Goal: Task Accomplishment & Management: Complete application form

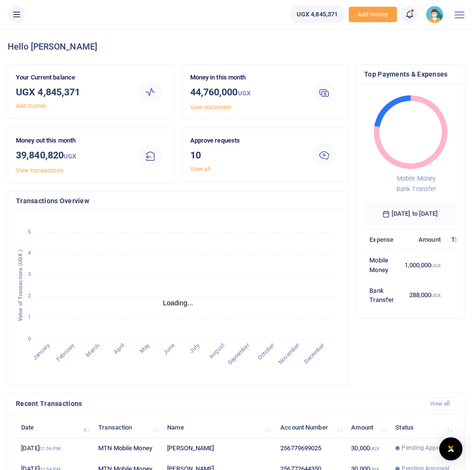
scroll to position [0, 0]
click at [16, 20] on button at bounding box center [16, 14] width 17 height 17
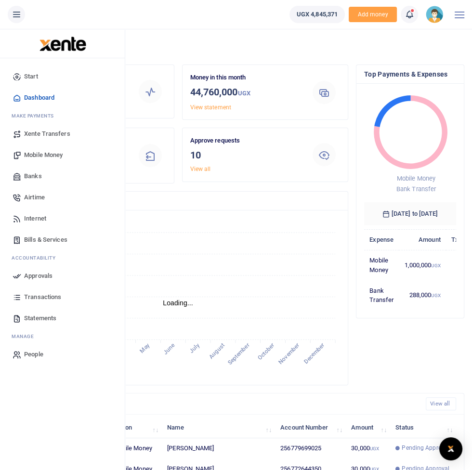
click at [36, 279] on span "Approvals" at bounding box center [38, 276] width 28 height 10
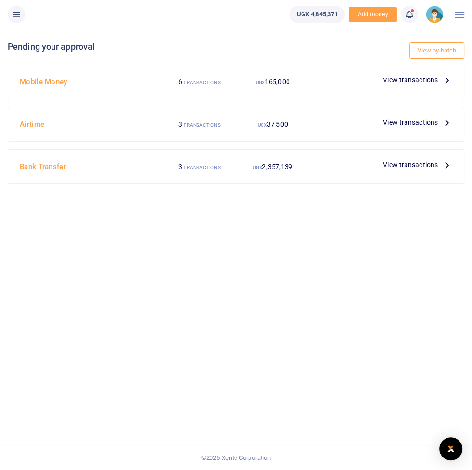
click at [419, 77] on span "View transactions" at bounding box center [410, 80] width 55 height 11
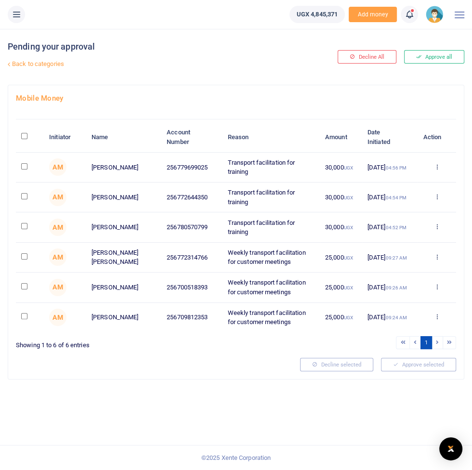
click at [25, 166] on input "checkbox" at bounding box center [24, 166] width 6 height 6
checkbox input "true"
click at [22, 195] on input "checkbox" at bounding box center [24, 196] width 6 height 6
checkbox input "true"
click at [24, 225] on input "checkbox" at bounding box center [24, 226] width 6 height 6
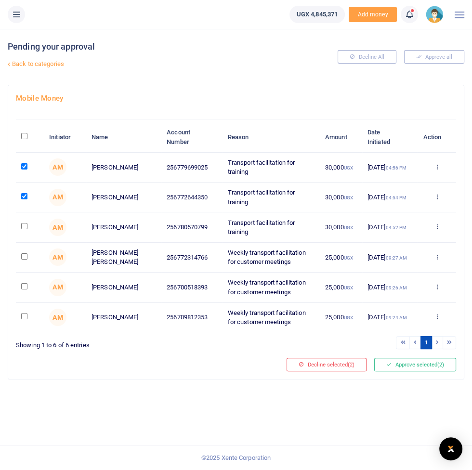
checkbox input "true"
click at [23, 315] on input "checkbox" at bounding box center [24, 316] width 6 height 6
checkbox input "true"
click at [416, 363] on button "Approve selected (4)" at bounding box center [415, 364] width 82 height 13
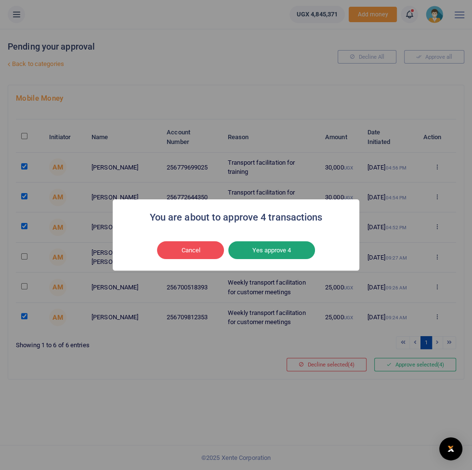
click at [286, 256] on button "Yes approve 4" at bounding box center [271, 250] width 87 height 18
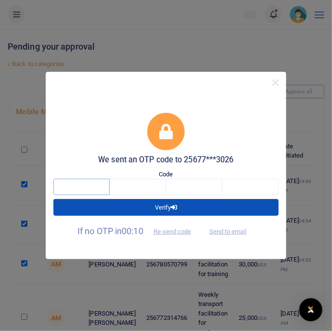
click at [86, 185] on input "text" at bounding box center [81, 187] width 56 height 16
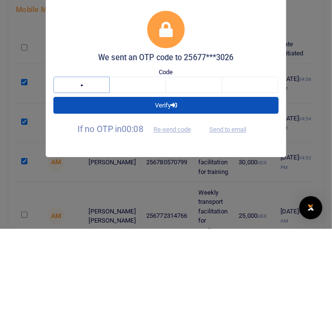
type input "3"
type input "1"
type input "0"
type input "8"
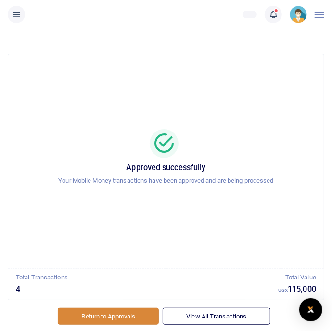
click at [108, 315] on link "Return to Approvals" at bounding box center [108, 316] width 101 height 16
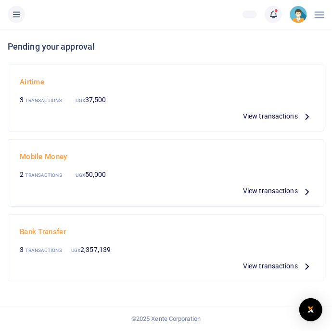
scroll to position [19, 0]
click at [287, 111] on span "View transactions" at bounding box center [270, 116] width 55 height 11
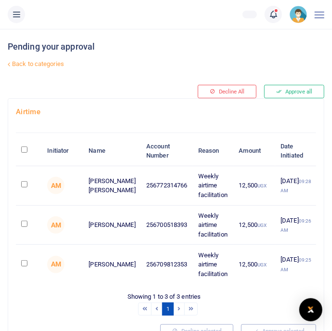
scroll to position [9, 0]
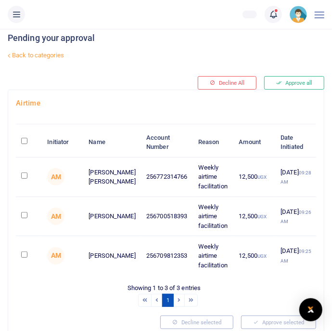
click at [27, 257] on input "checkbox" at bounding box center [24, 254] width 6 height 6
checkbox input "true"
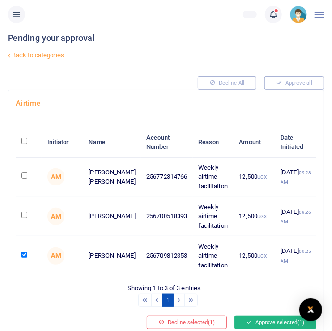
click at [279, 329] on button "Approve selected (1)" at bounding box center [275, 321] width 82 height 13
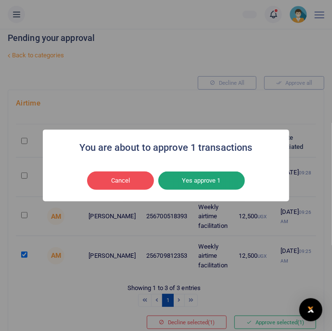
click at [221, 190] on button "Yes approve 1" at bounding box center [201, 180] width 87 height 18
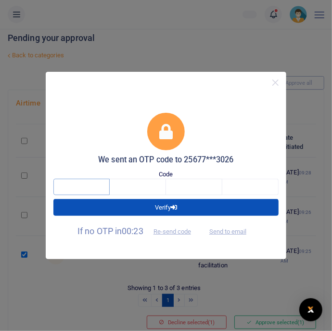
click at [71, 195] on input "text" at bounding box center [81, 187] width 56 height 16
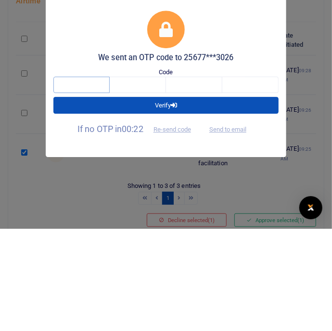
type input "2"
type input "7"
type input "9"
type input "4"
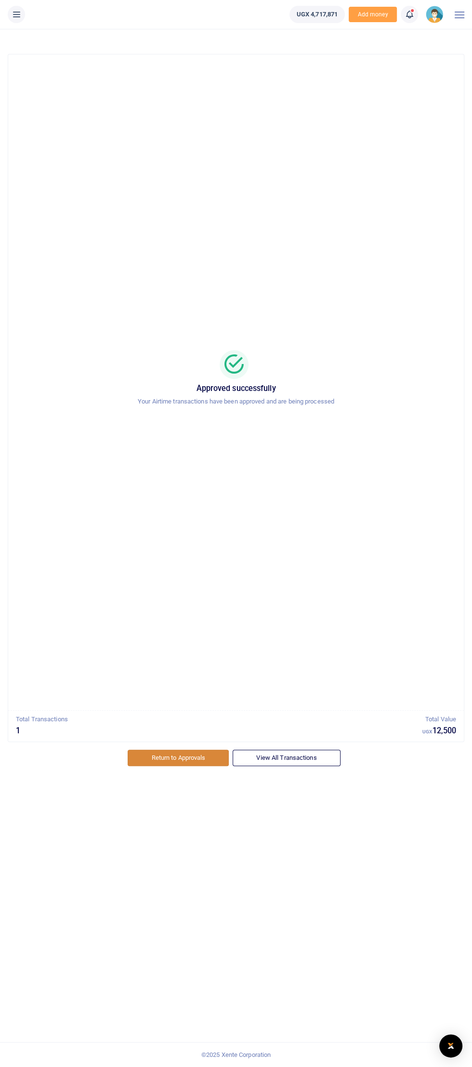
click at [174, 330] on link "Return to Approvals" at bounding box center [178, 757] width 101 height 16
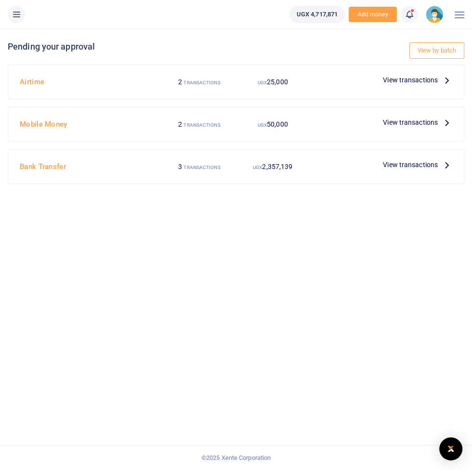
click at [16, 16] on icon at bounding box center [17, 14] width 10 height 11
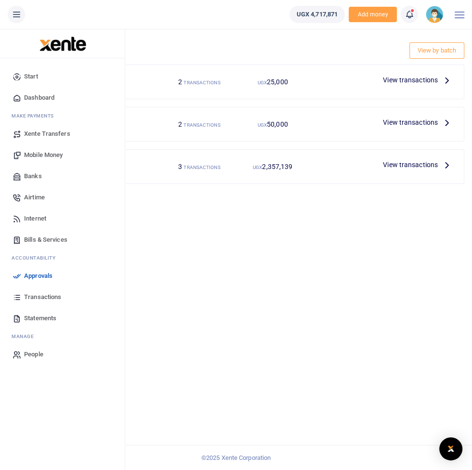
click at [39, 157] on span "Mobile Money" at bounding box center [43, 155] width 39 height 10
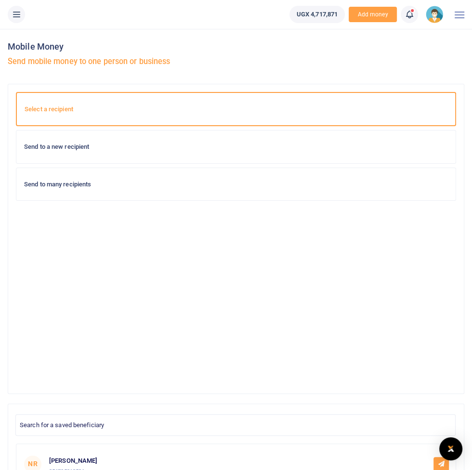
click at [362, 145] on h6 "Send to a new recipient" at bounding box center [236, 147] width 424 height 8
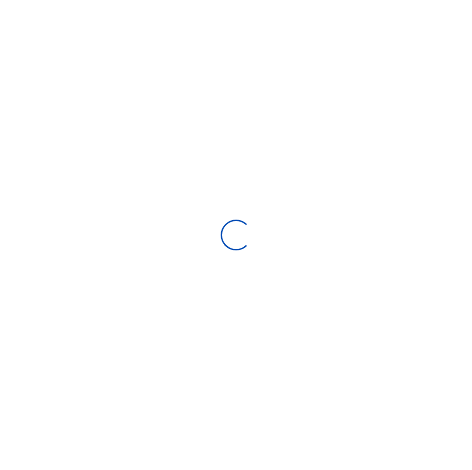
select select "Loading bundles"
select select
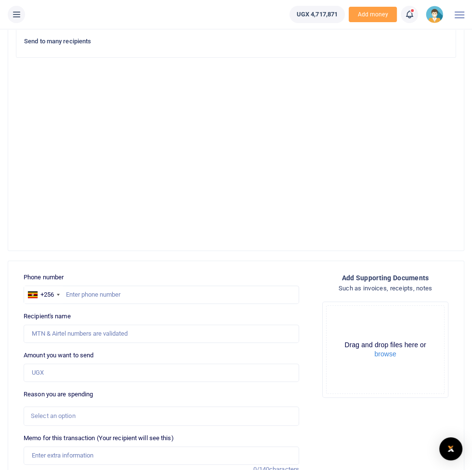
scroll to position [144, 0]
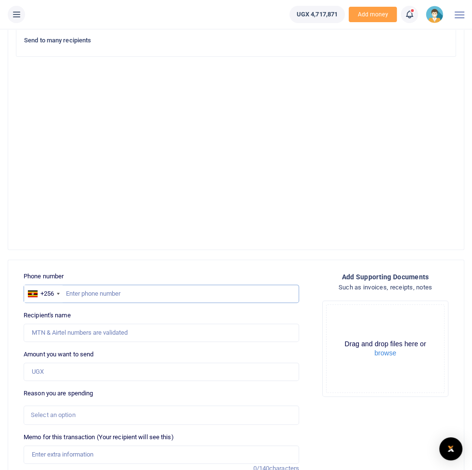
click at [282, 290] on input "text" at bounding box center [161, 293] width 275 height 18
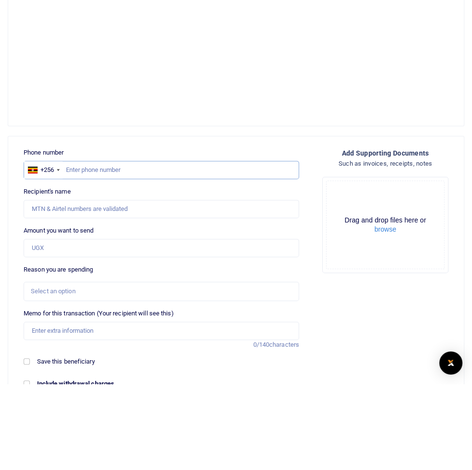
scroll to position [182, 0]
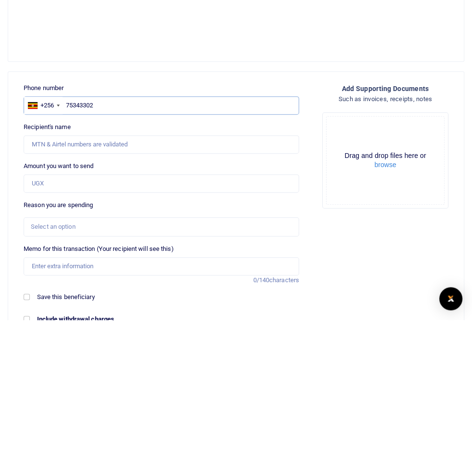
type input "753433026"
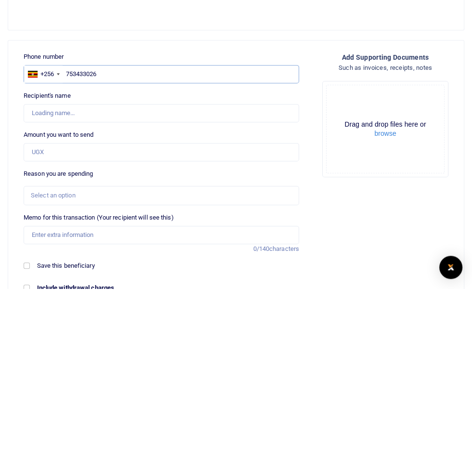
type input "[PERSON_NAME]"
type input "753433026"
click at [289, 329] on input "Amount you want to send" at bounding box center [161, 333] width 275 height 18
type input "500,000"
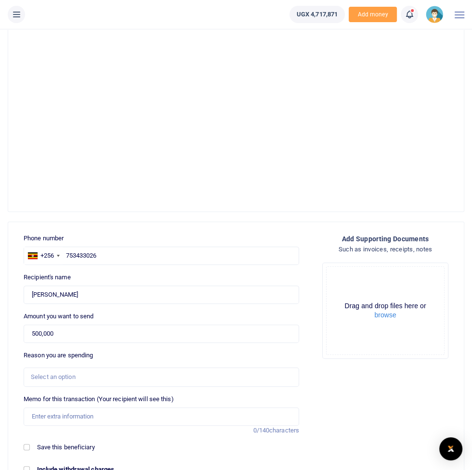
click at [79, 375] on div "Select an option" at bounding box center [158, 377] width 254 height 10
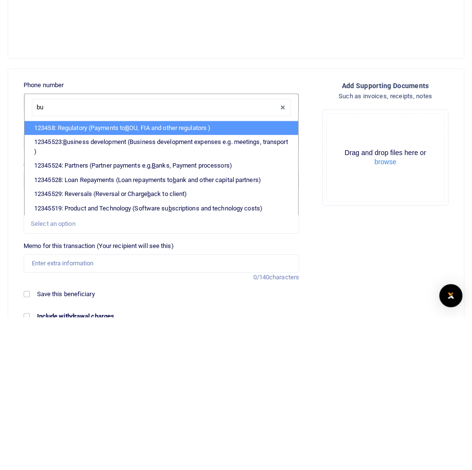
type input "bus"
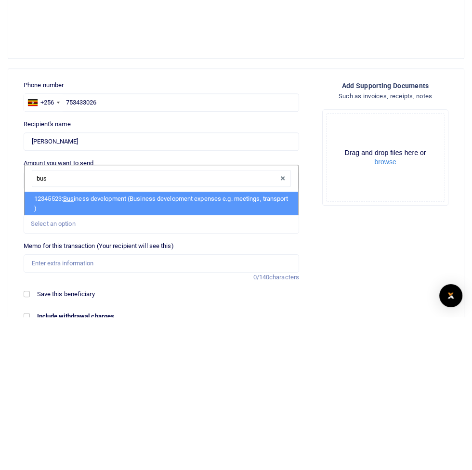
click at [255, 353] on li "12345523: Bus iness development (Business development expenses e.g. meetings, t…" at bounding box center [161, 357] width 273 height 24
select select "15"
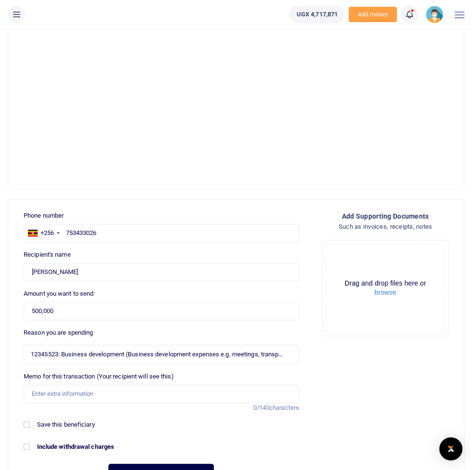
scroll to position [208, 0]
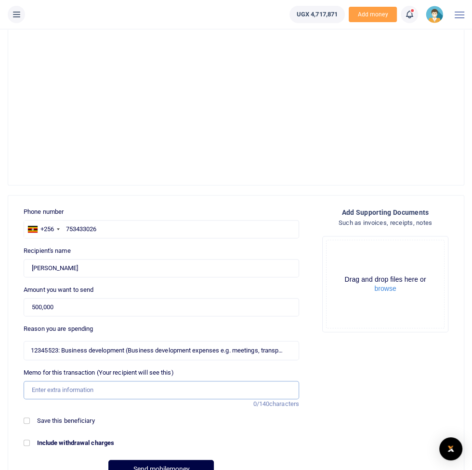
click at [73, 387] on input "Memo for this transaction (Your recipient will see this)" at bounding box center [161, 390] width 275 height 18
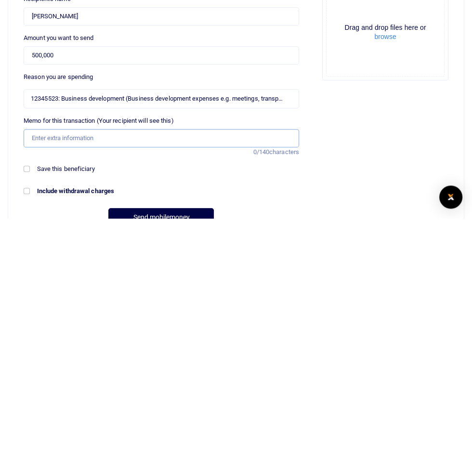
type input "Customer meetings facilitation"
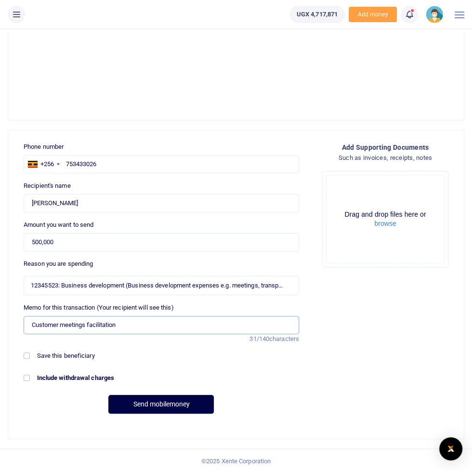
scroll to position [276, 0]
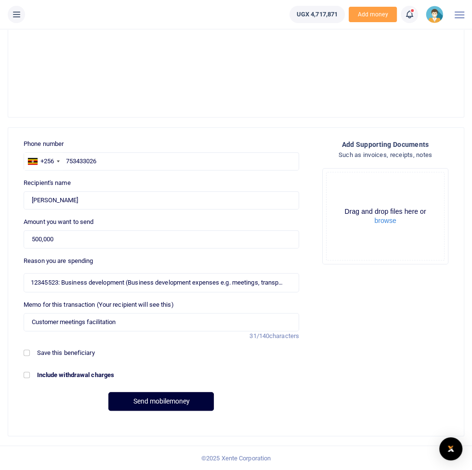
click at [149, 395] on button "Send mobilemoney" at bounding box center [160, 401] width 105 height 19
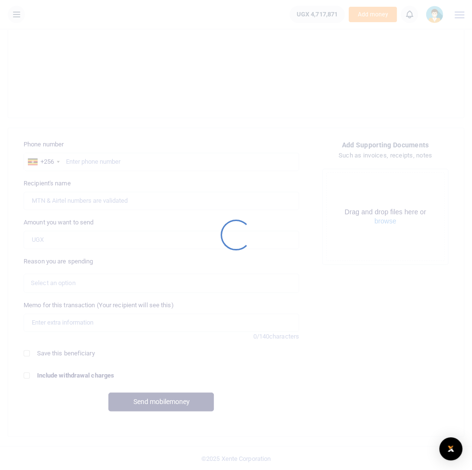
scroll to position [276, 0]
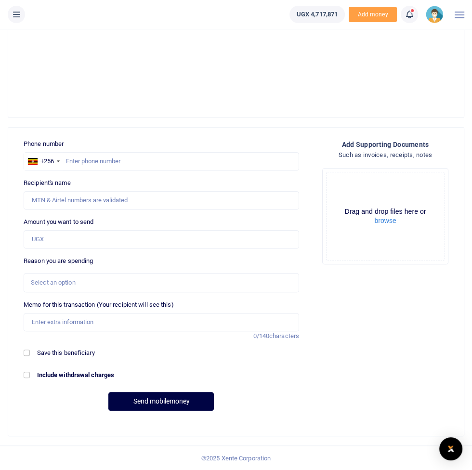
click at [16, 22] on button at bounding box center [16, 14] width 17 height 17
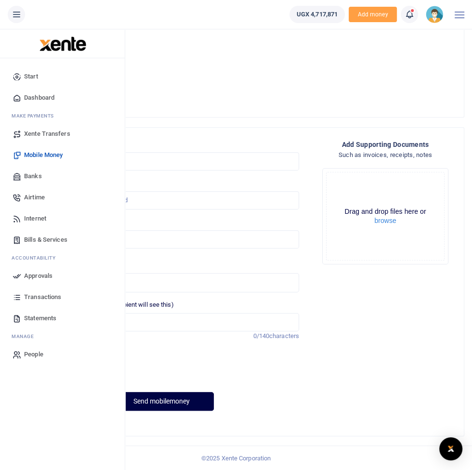
click at [32, 280] on span "Approvals" at bounding box center [38, 276] width 28 height 10
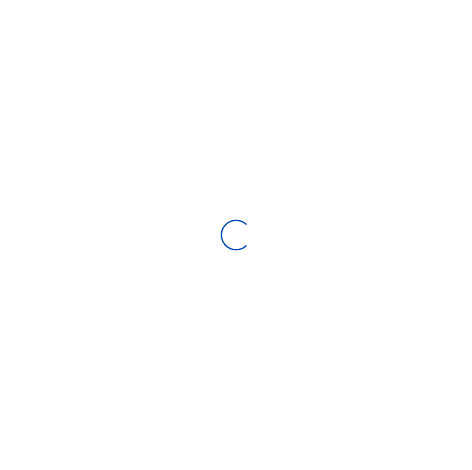
scroll to position [33, 0]
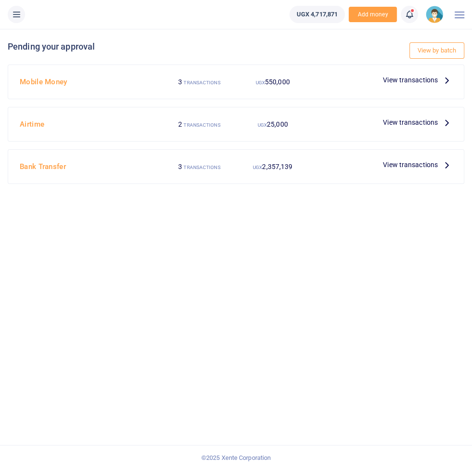
click at [435, 75] on span "View transactions" at bounding box center [410, 80] width 55 height 11
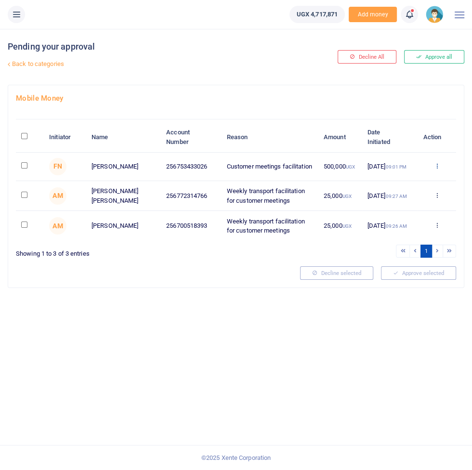
click at [435, 166] on icon at bounding box center [436, 165] width 6 height 7
click at [411, 187] on link "Approve" at bounding box center [401, 182] width 76 height 13
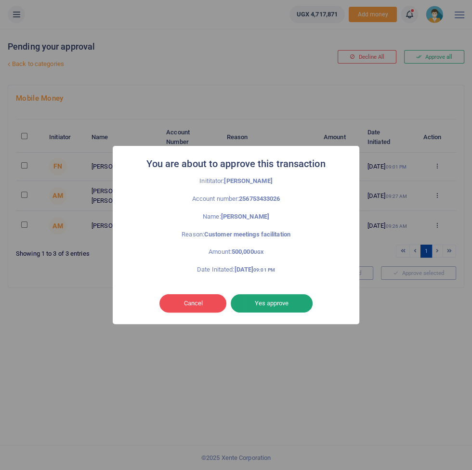
click at [293, 305] on button "Yes approve" at bounding box center [272, 303] width 82 height 18
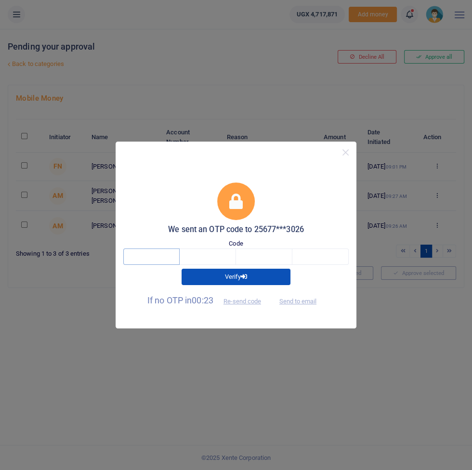
click at [143, 264] on input "text" at bounding box center [151, 256] width 56 height 16
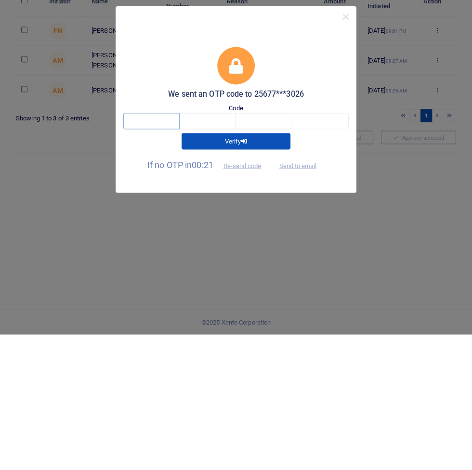
type input "9"
type input "0"
type input "4"
type input "2"
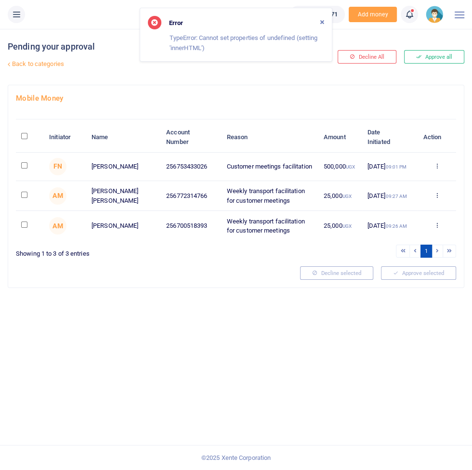
click at [25, 168] on input "checkbox" at bounding box center [24, 165] width 6 height 6
checkbox input "true"
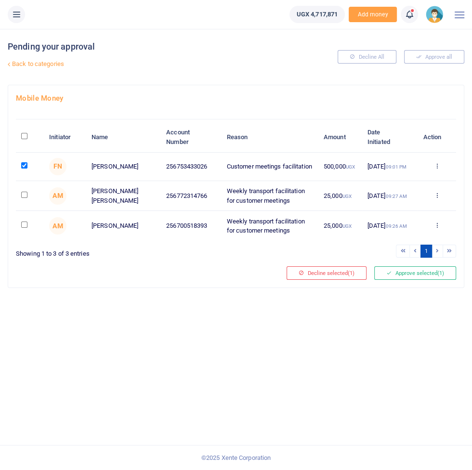
click at [416, 256] on li at bounding box center [415, 250] width 11 height 13
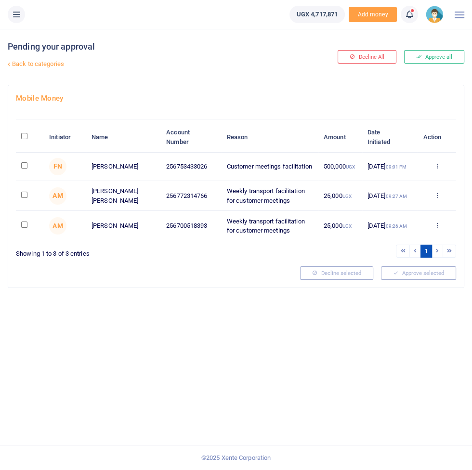
click at [21, 166] on input "checkbox" at bounding box center [24, 165] width 6 height 6
checkbox input "true"
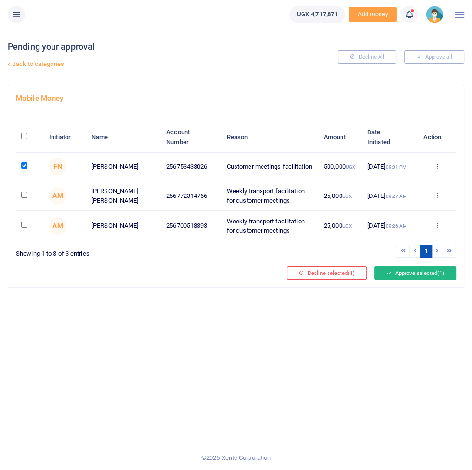
click at [421, 273] on button "Approve selected (1)" at bounding box center [415, 272] width 82 height 13
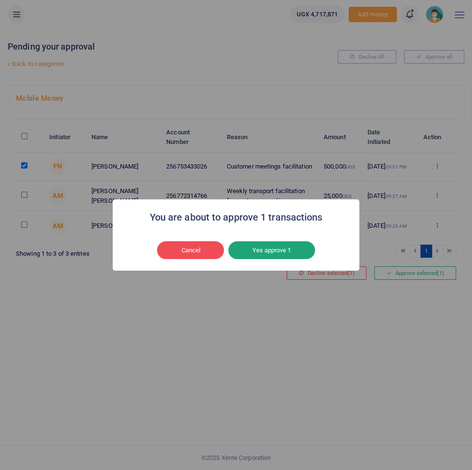
click at [289, 250] on button "Yes approve 1" at bounding box center [271, 250] width 87 height 18
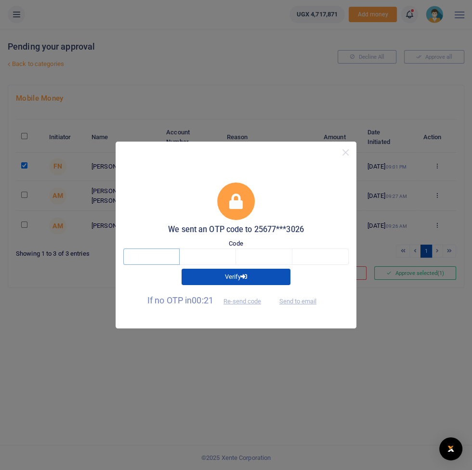
click at [158, 254] on input "text" at bounding box center [151, 256] width 56 height 16
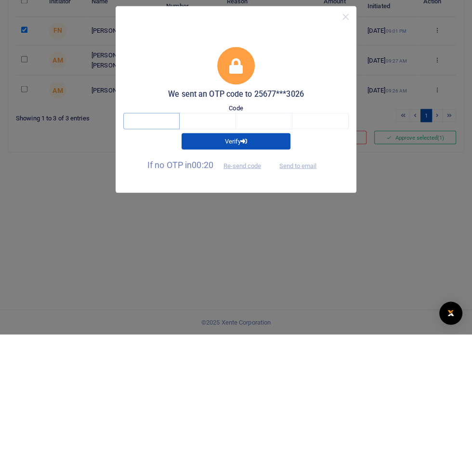
type input "5"
type input "4"
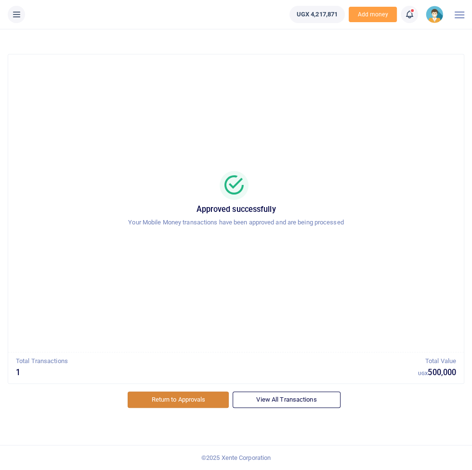
click at [184, 391] on link "Return to Approvals" at bounding box center [178, 399] width 101 height 16
